Goal: Task Accomplishment & Management: Use online tool/utility

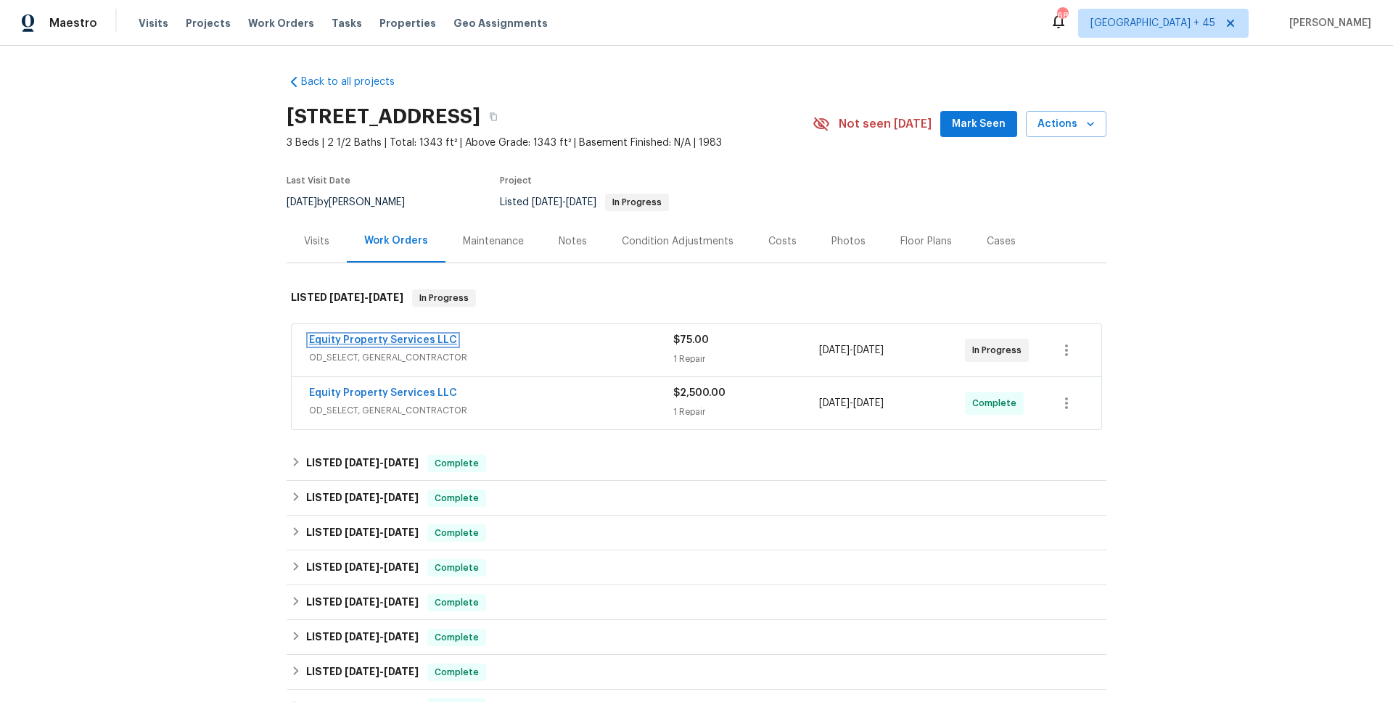
click at [420, 343] on link "Equity Property Services LLC" at bounding box center [383, 340] width 148 height 10
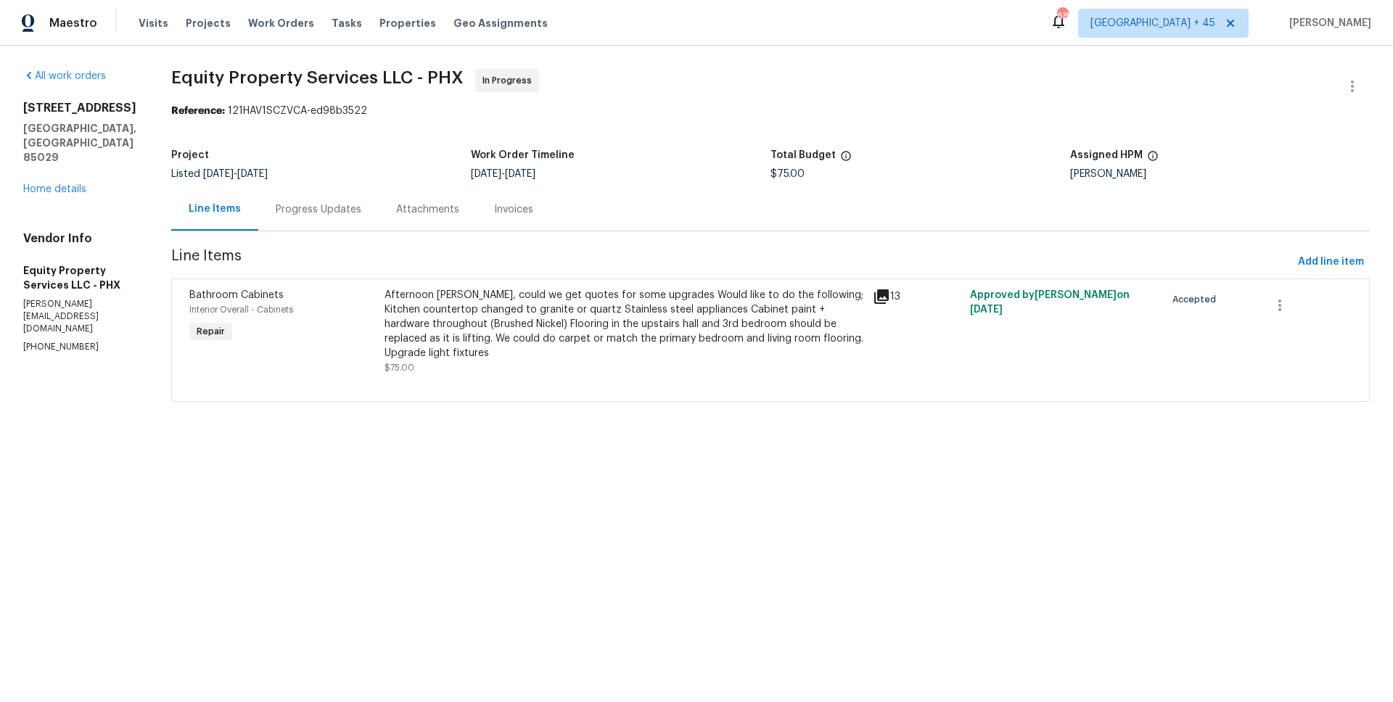
click at [398, 219] on div "Attachments" at bounding box center [428, 209] width 98 height 43
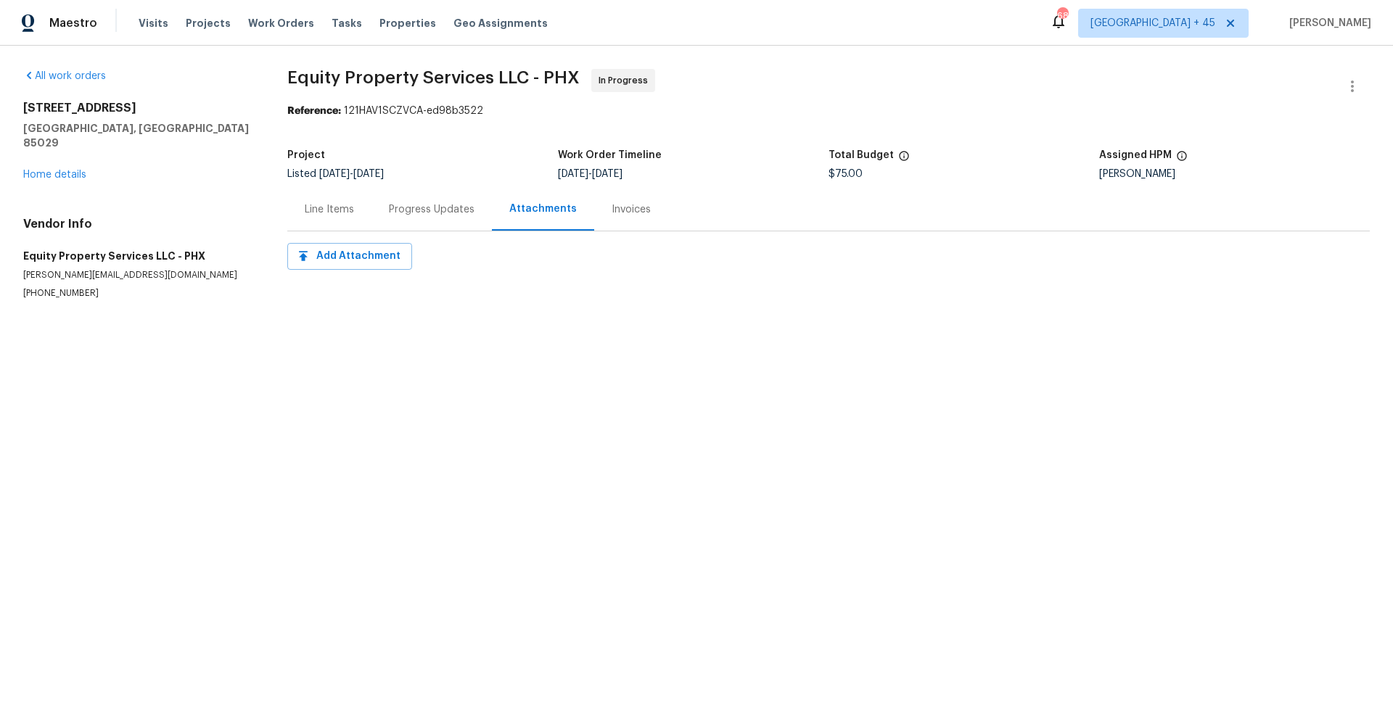
click at [318, 221] on div "Line Items" at bounding box center [329, 209] width 84 height 43
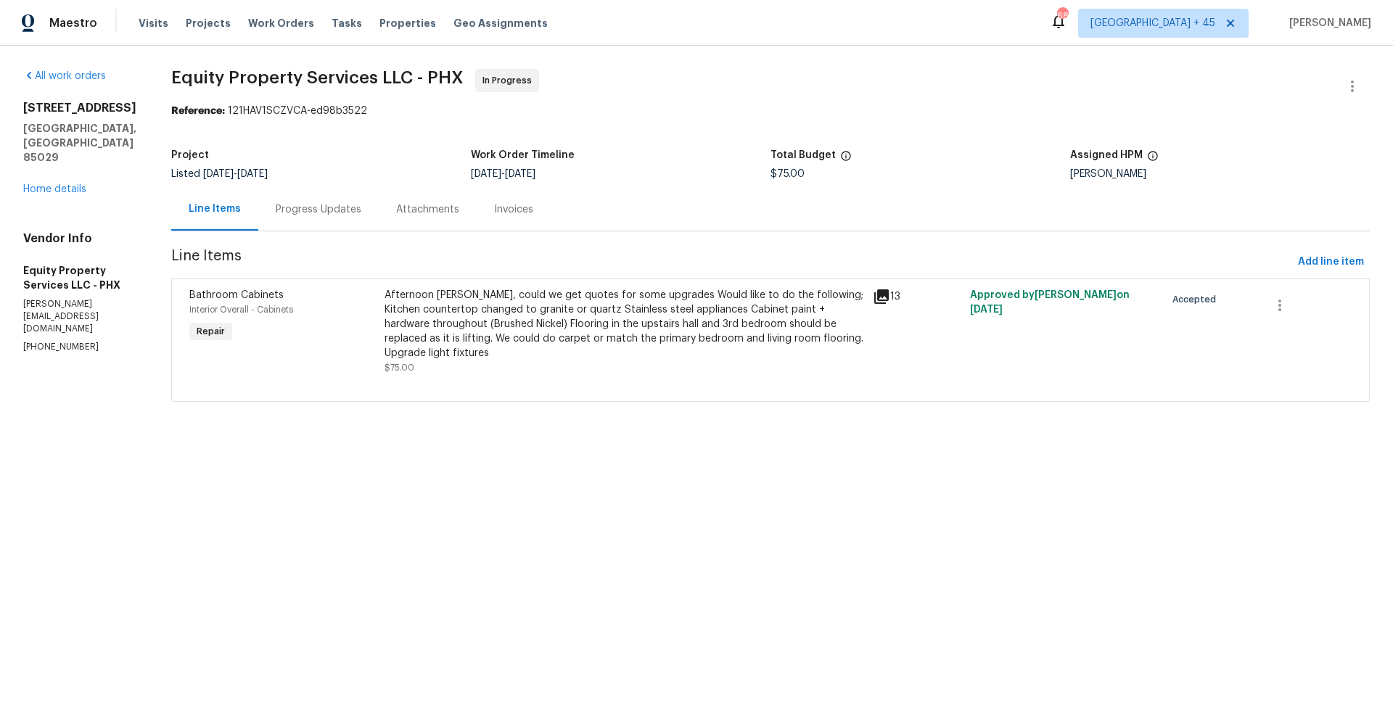
click at [292, 216] on div "Progress Updates" at bounding box center [319, 209] width 86 height 15
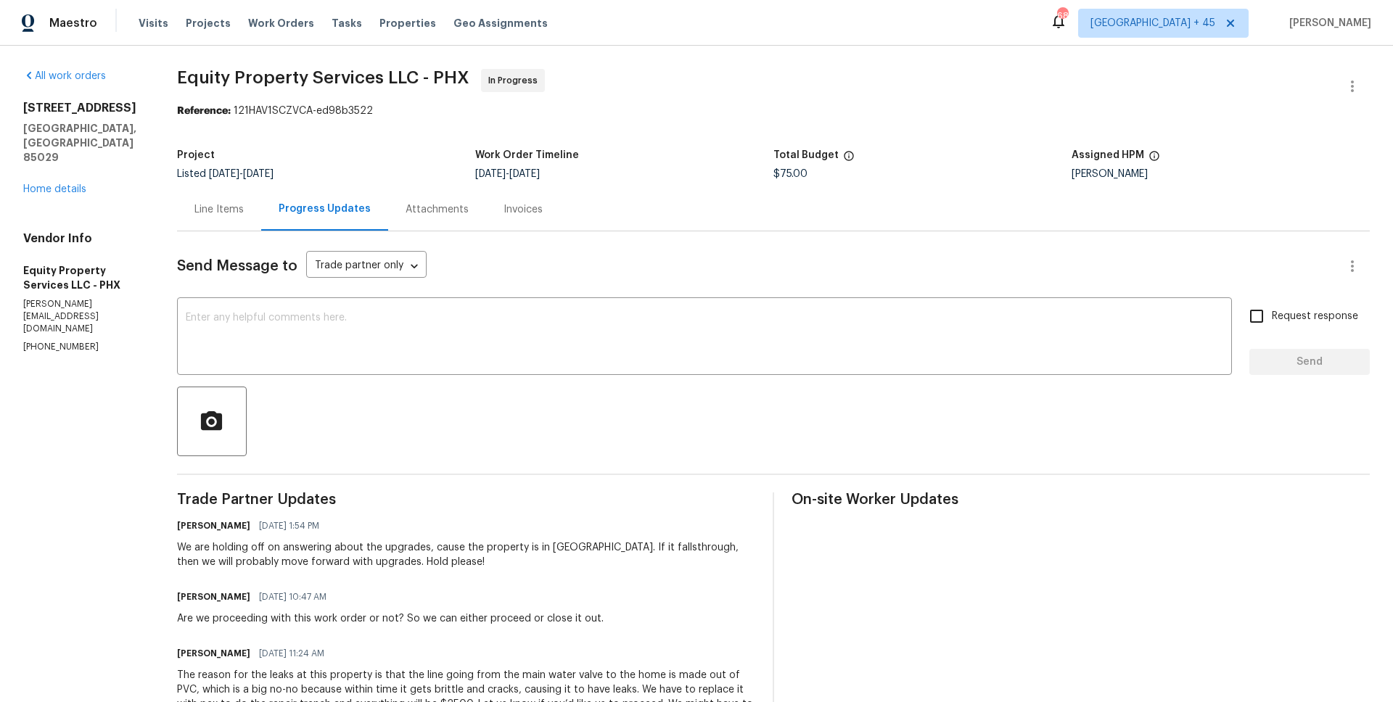
drag, startPoint x: 24, startPoint y: 108, endPoint x: 157, endPoint y: 108, distance: 133.5
click at [157, 108] on div "All work orders [STREET_ADDRESS] Home details Vendor Info Equity Property Servi…" at bounding box center [696, 570] width 1393 height 1049
copy h2 "[STREET_ADDRESS]"
